Goal: Task Accomplishment & Management: Manage account settings

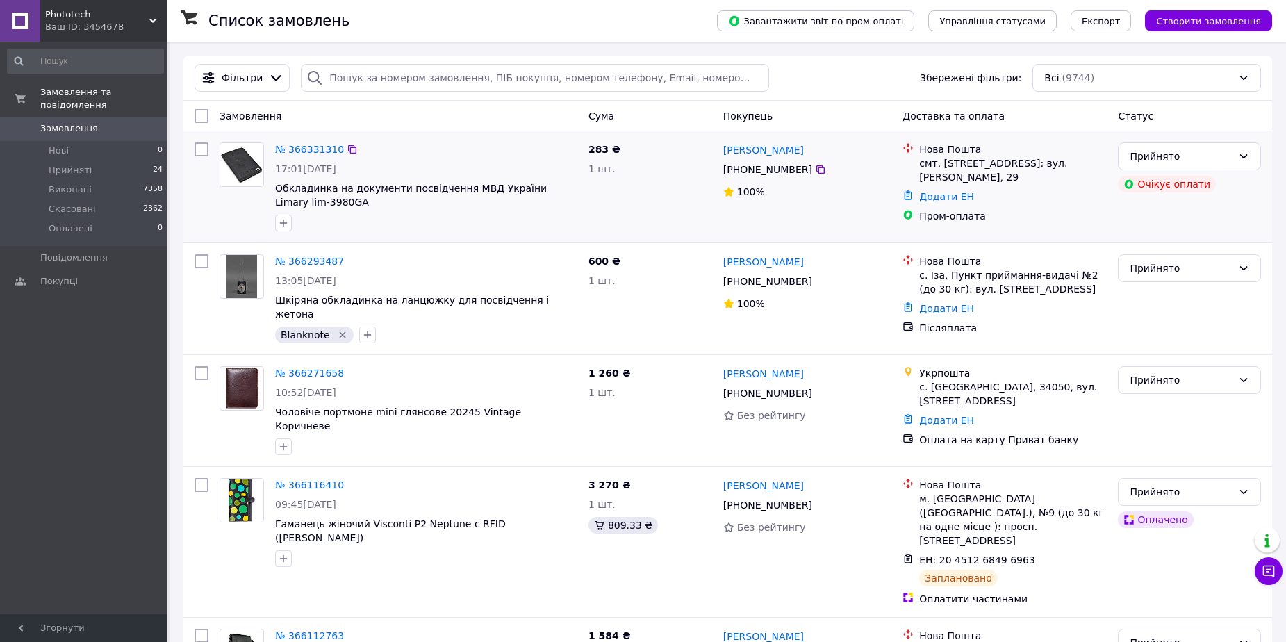
click at [402, 220] on div at bounding box center [426, 223] width 308 height 22
click at [302, 151] on link "№ 366331310" at bounding box center [309, 149] width 69 height 11
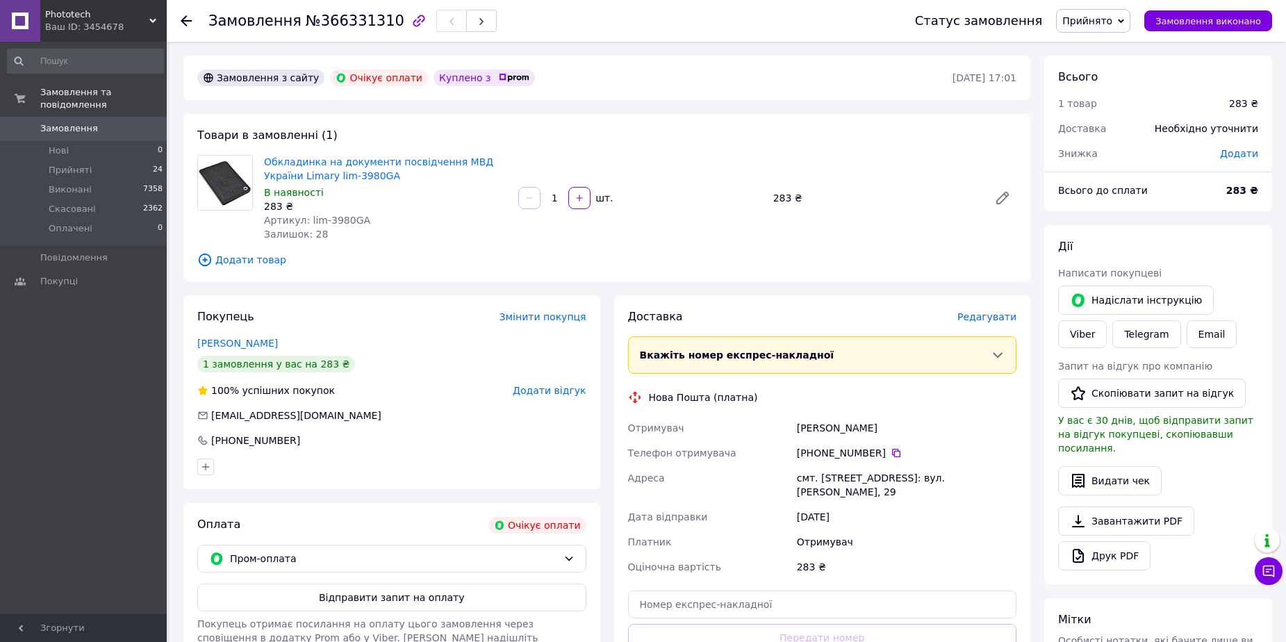
scroll to position [69, 0]
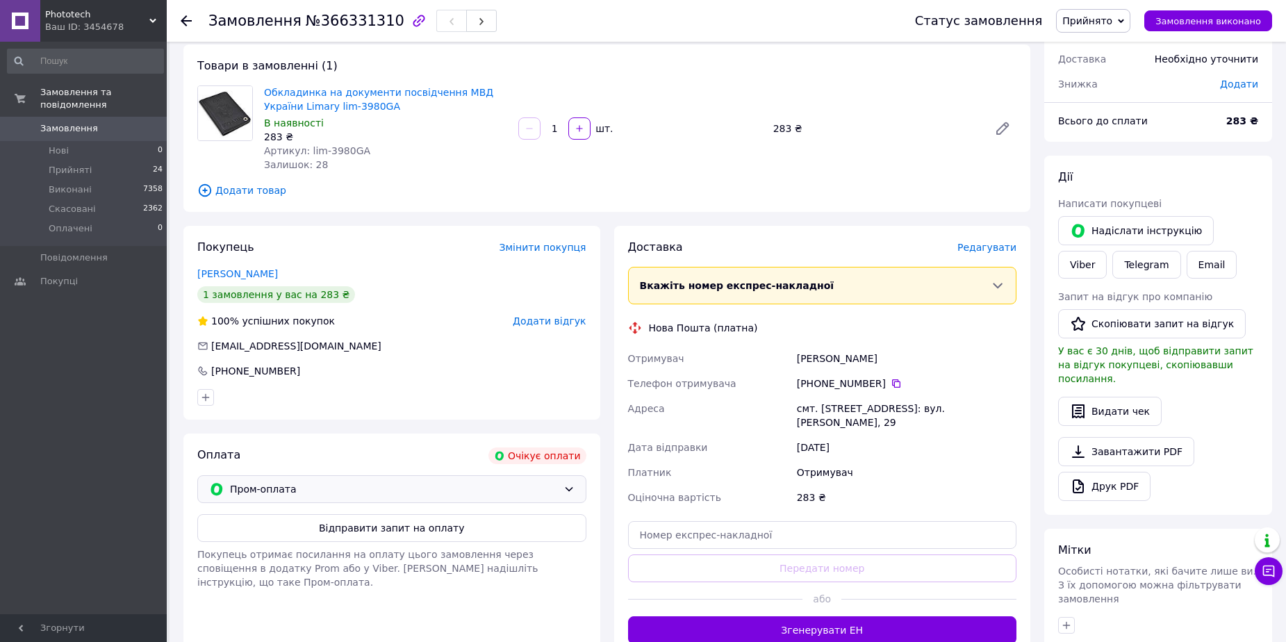
click at [520, 484] on span "Пром-оплата" at bounding box center [394, 488] width 328 height 15
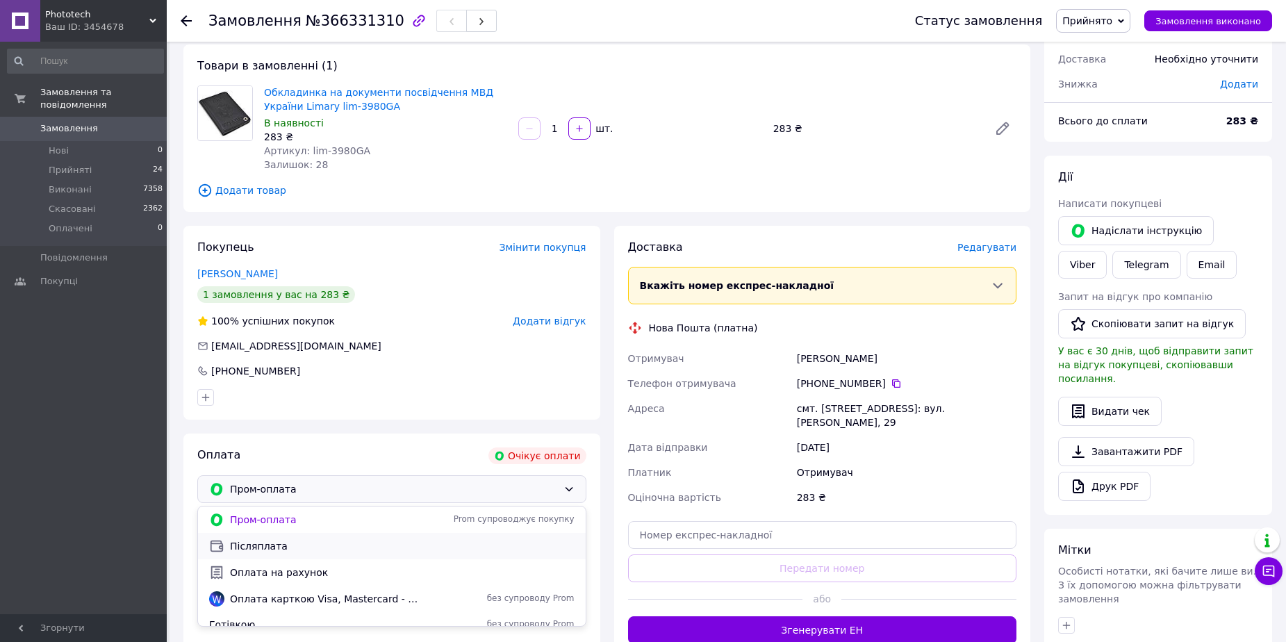
click at [307, 549] on span "Післяплата" at bounding box center [402, 546] width 345 height 14
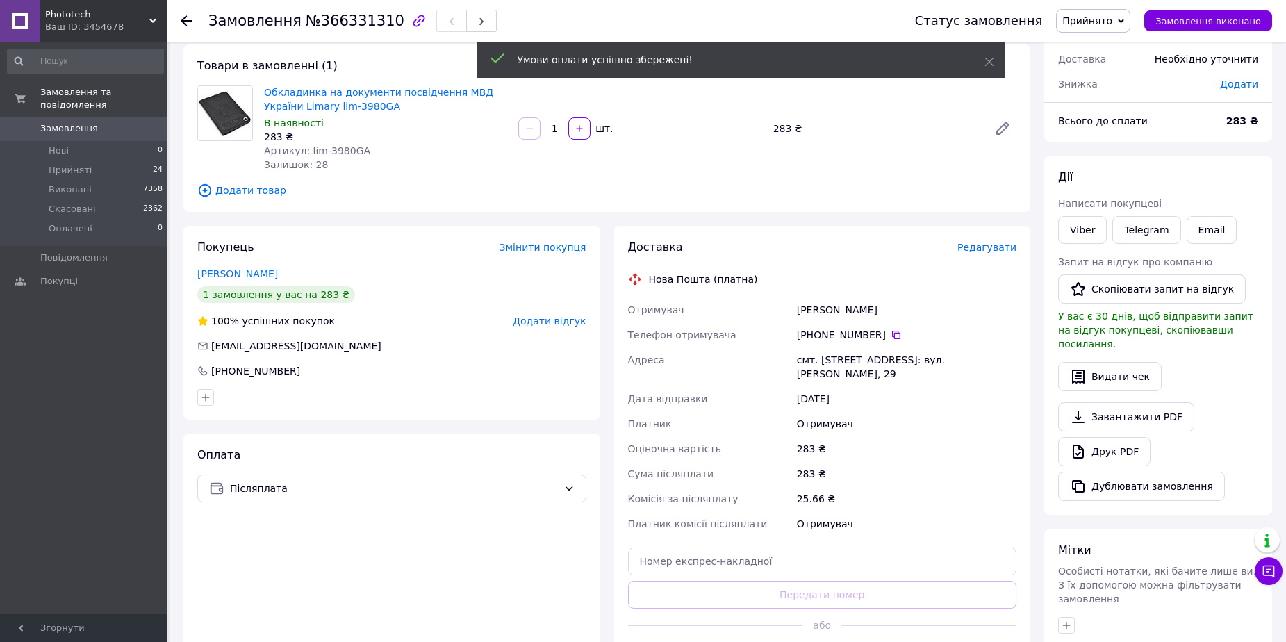
click at [190, 22] on use at bounding box center [186, 20] width 11 height 11
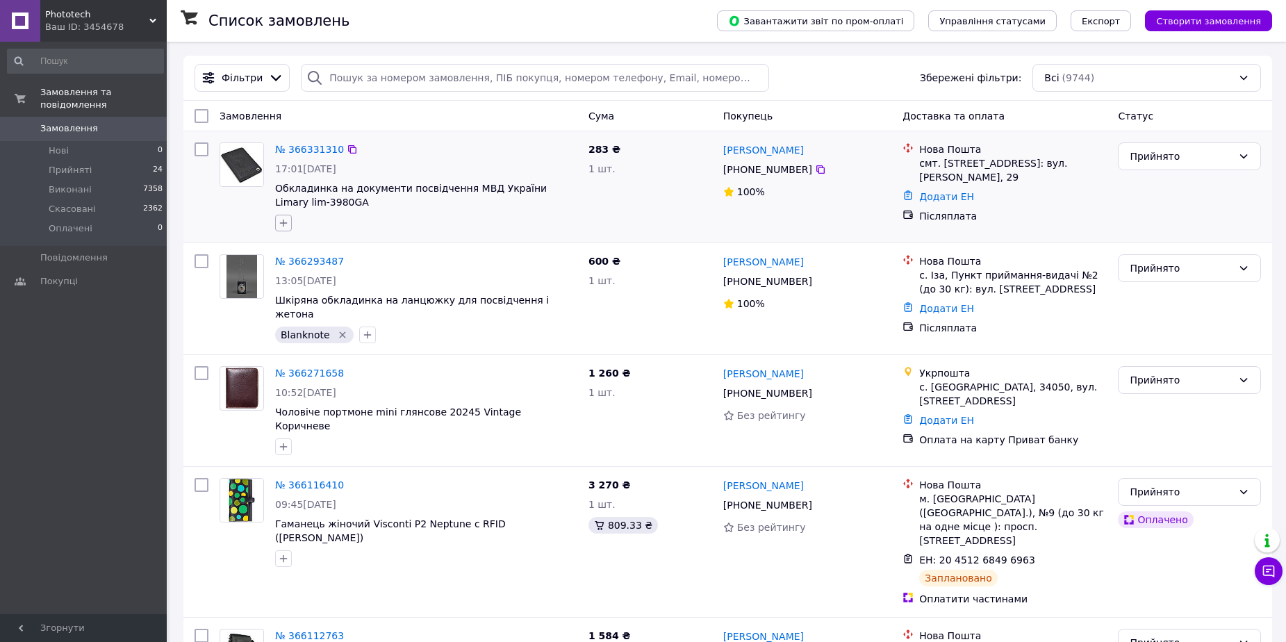
click at [286, 223] on icon "button" at bounding box center [284, 224] width 8 height 8
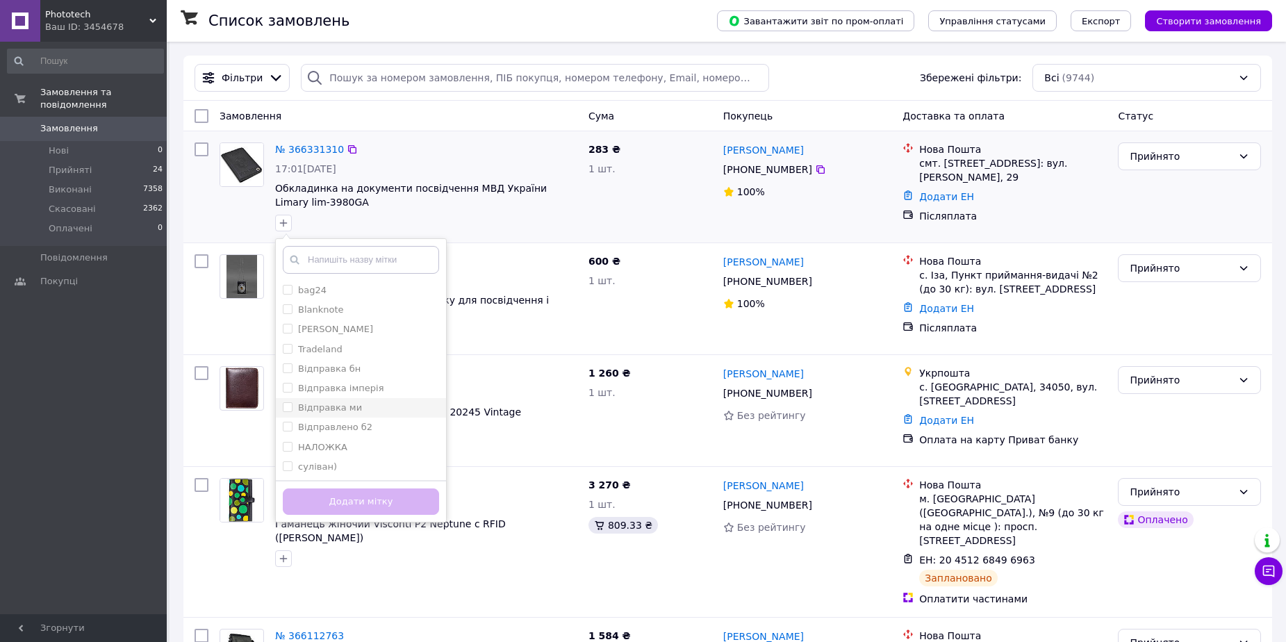
click at [370, 406] on div "Відправка ми" at bounding box center [361, 408] width 156 height 13
checkbox input "true"
click at [391, 506] on button "Додати мітку" at bounding box center [361, 501] width 156 height 27
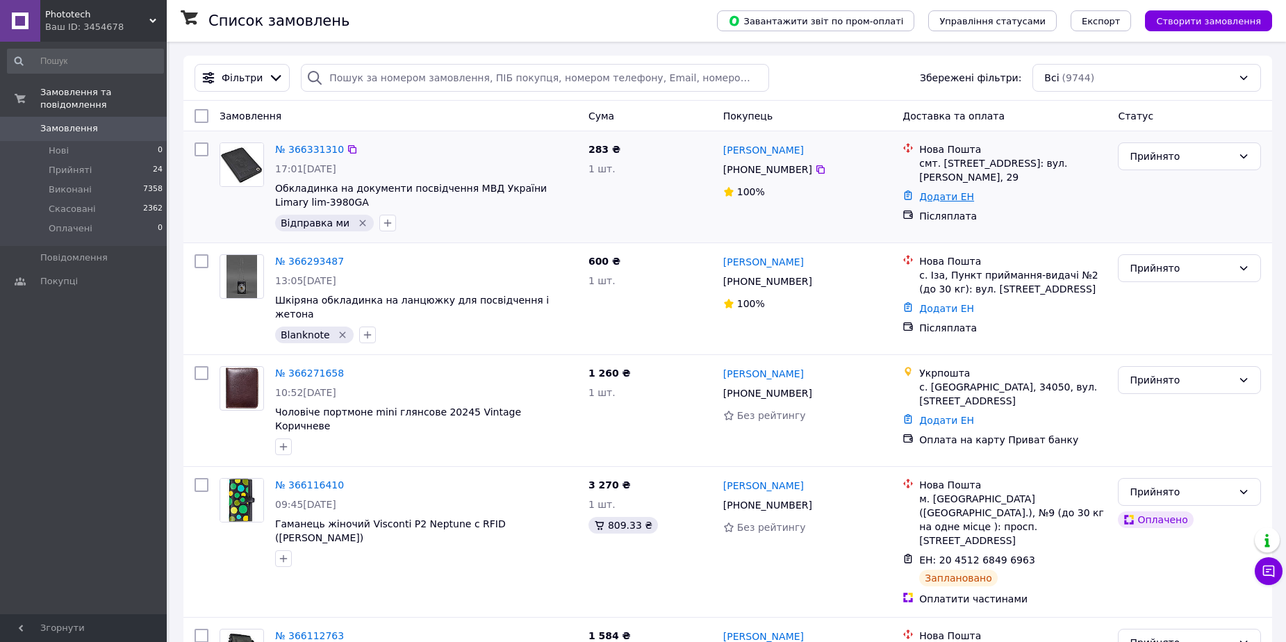
click at [939, 199] on link "Додати ЕН" at bounding box center [946, 196] width 55 height 11
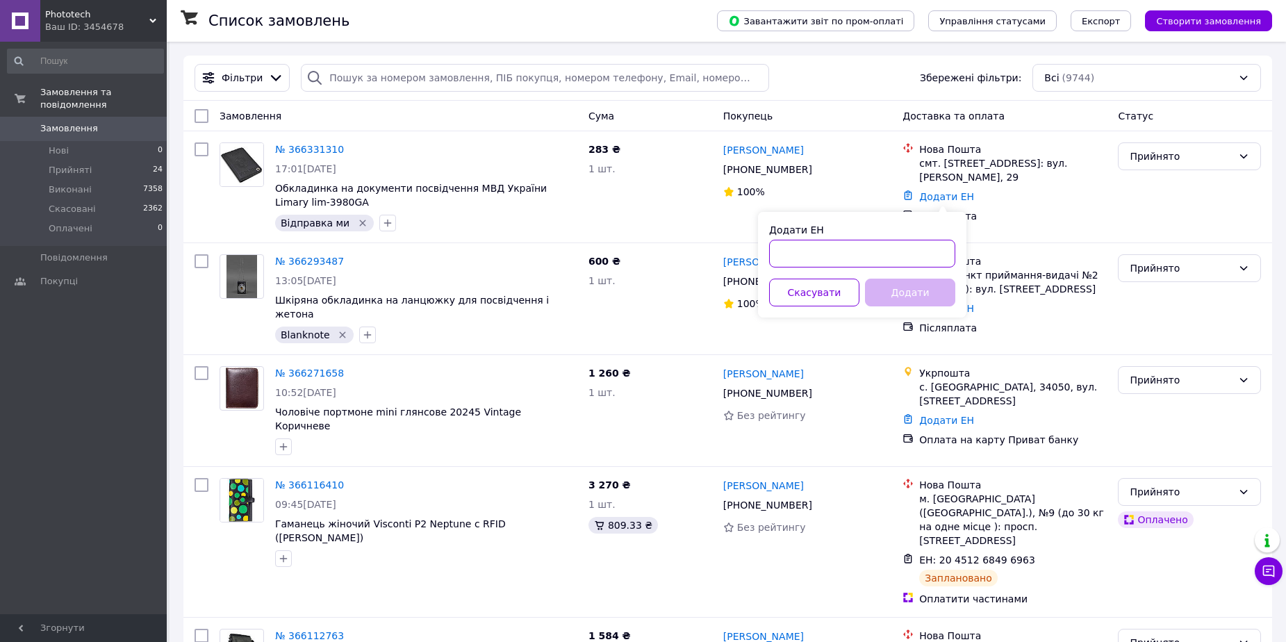
click at [878, 259] on input "Додати ЕН" at bounding box center [862, 254] width 186 height 28
paste input "20451269192930"
type input "20451269192930"
click at [894, 284] on button "Додати" at bounding box center [910, 293] width 90 height 28
